Goal: Find specific fact: Find specific fact

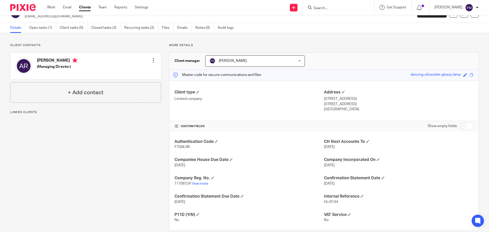
scroll to position [20, 0]
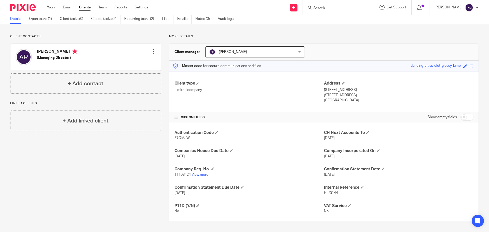
click at [178, 175] on span "11108124" at bounding box center [182, 175] width 16 height 4
copy span "11108124"
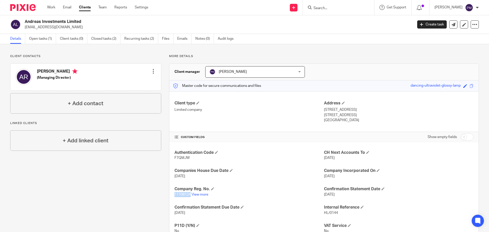
drag, startPoint x: 82, startPoint y: 21, endPoint x: 19, endPoint y: 23, distance: 63.1
click at [19, 23] on div "Andreas Investments Limited [EMAIL_ADDRESS][DOMAIN_NAME]" at bounding box center [209, 24] width 399 height 11
copy div "Andreas Investments Limited"
